Goal: Task Accomplishment & Management: Manage account settings

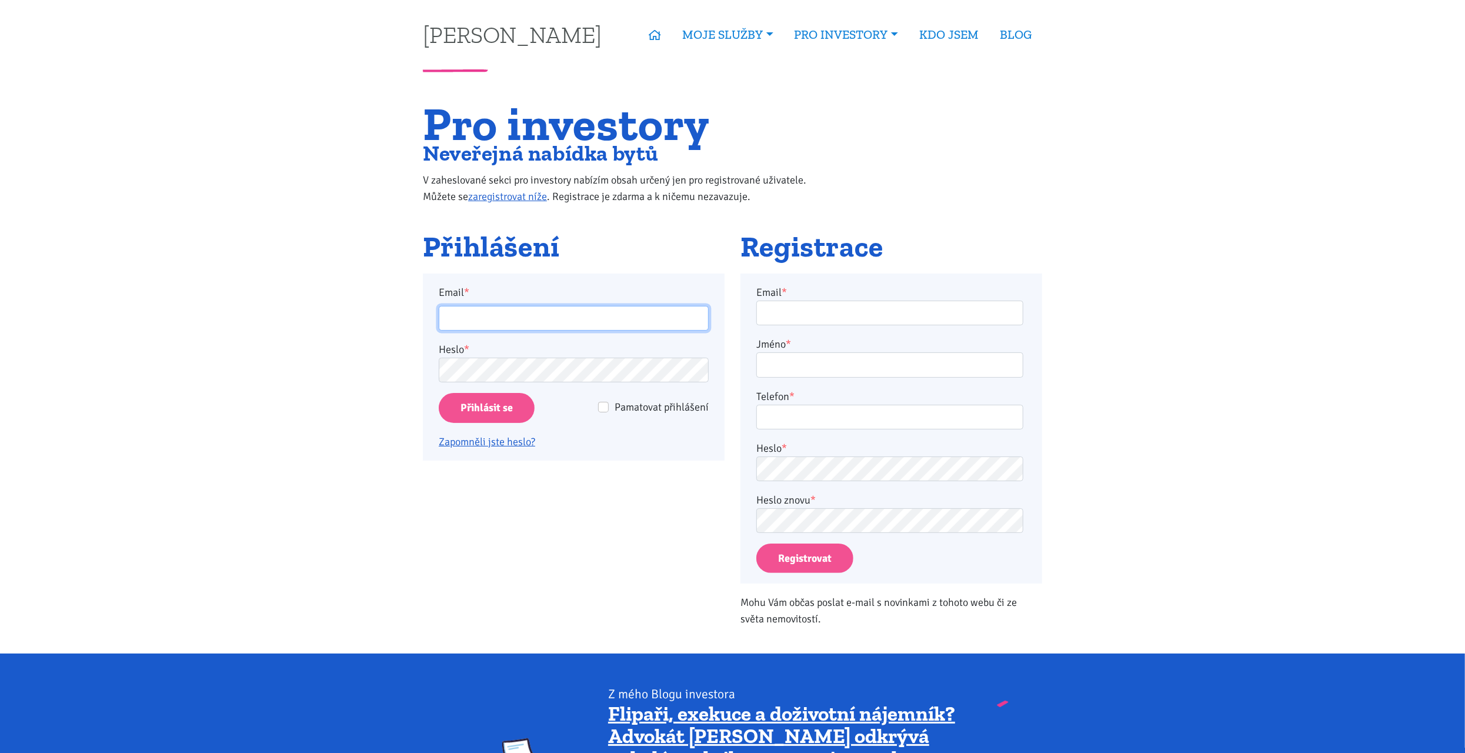
type input "[EMAIL_ADDRESS][DOMAIN_NAME]"
click at [549, 313] on input "[EMAIL_ADDRESS][DOMAIN_NAME]" at bounding box center [574, 318] width 270 height 25
click at [458, 411] on input "Přihlásit se" at bounding box center [487, 408] width 96 height 30
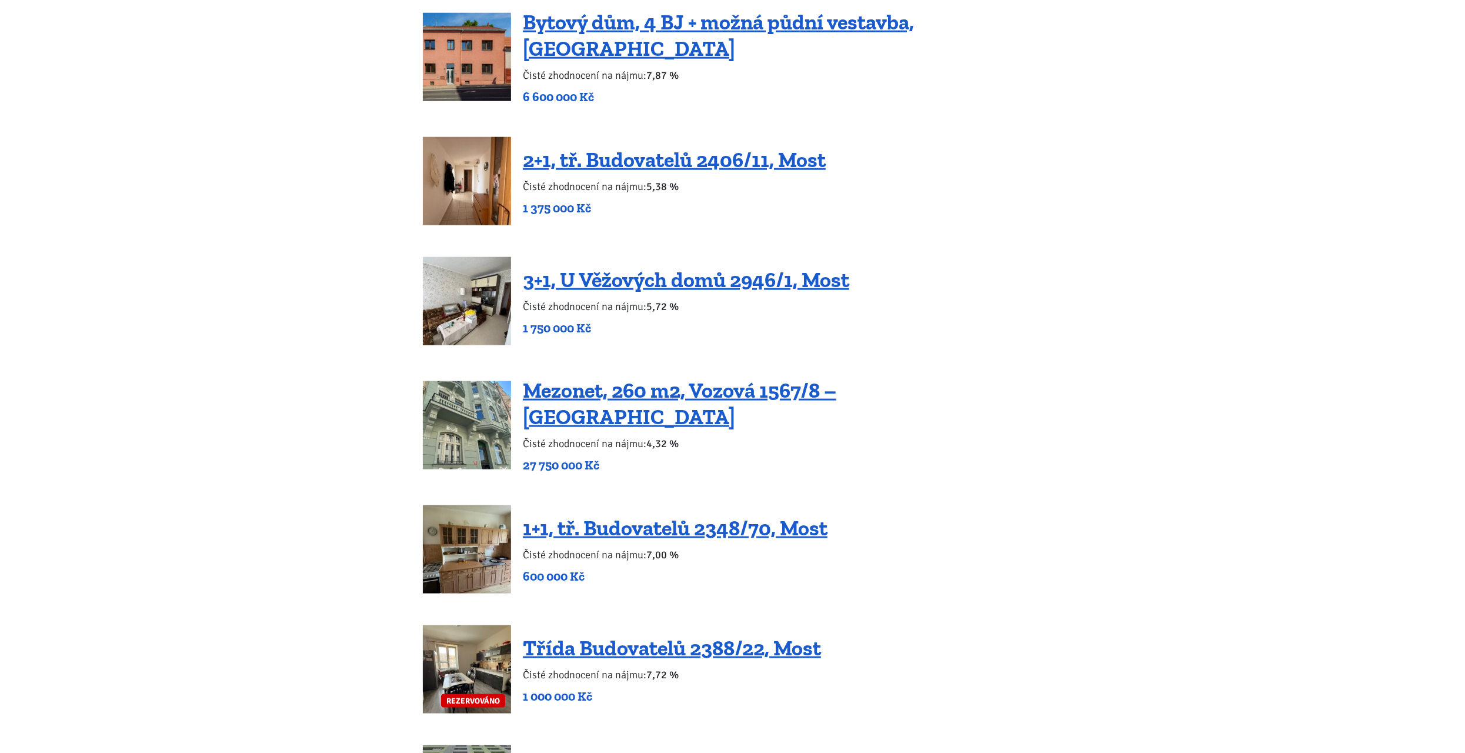
scroll to position [1294, 0]
